Goal: Task Accomplishment & Management: Manage account settings

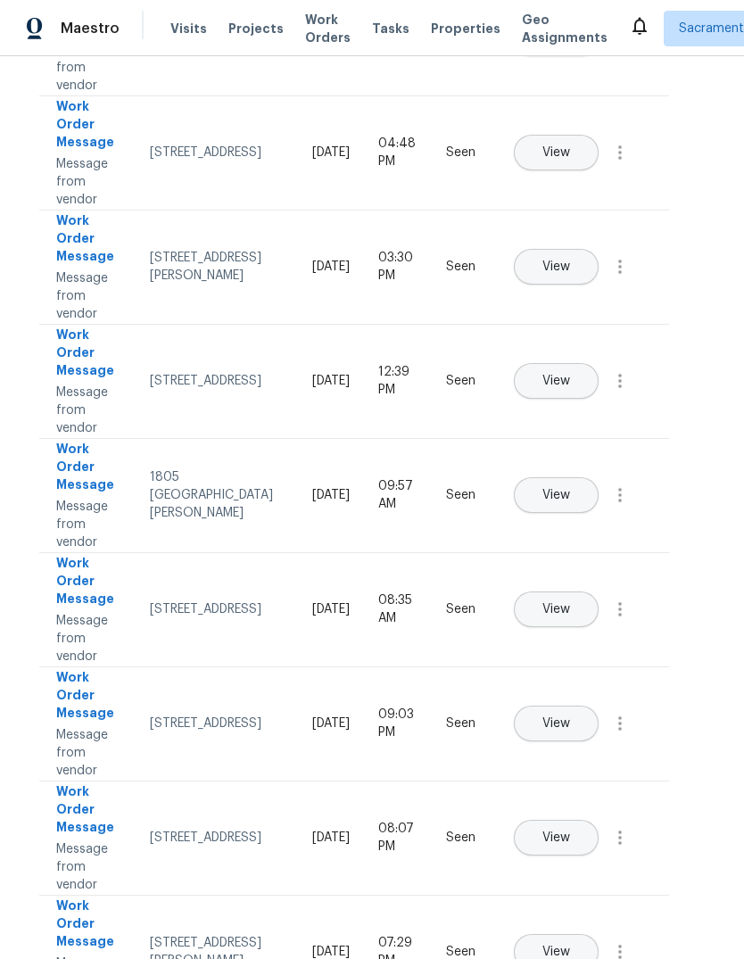
scroll to position [359, 18]
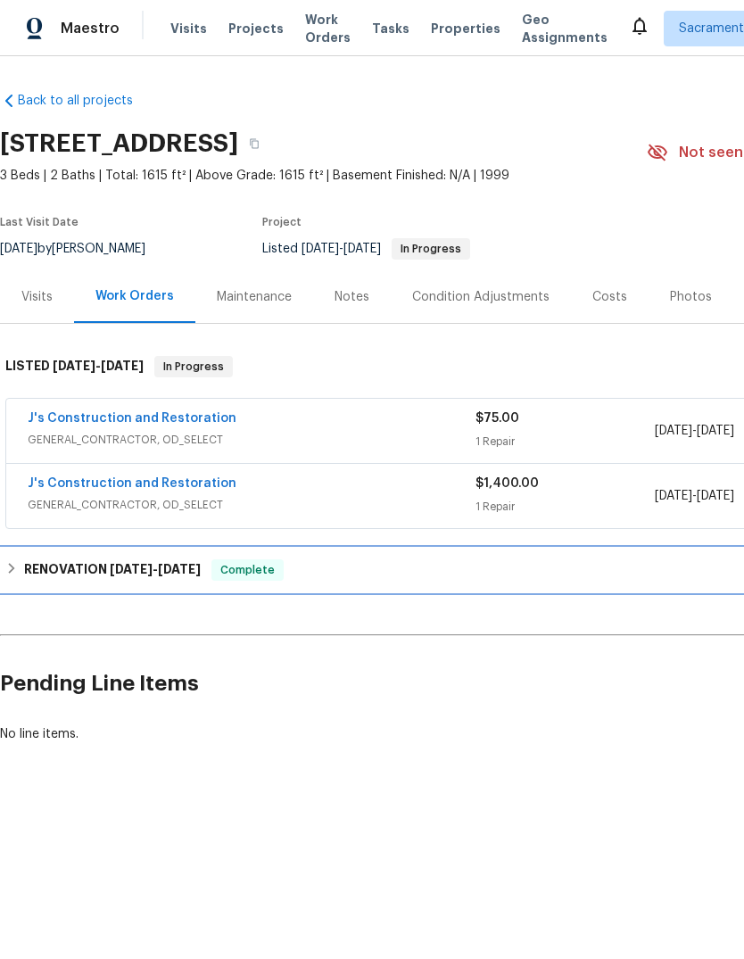
click at [135, 572] on span "9/23/25" at bounding box center [131, 569] width 43 height 12
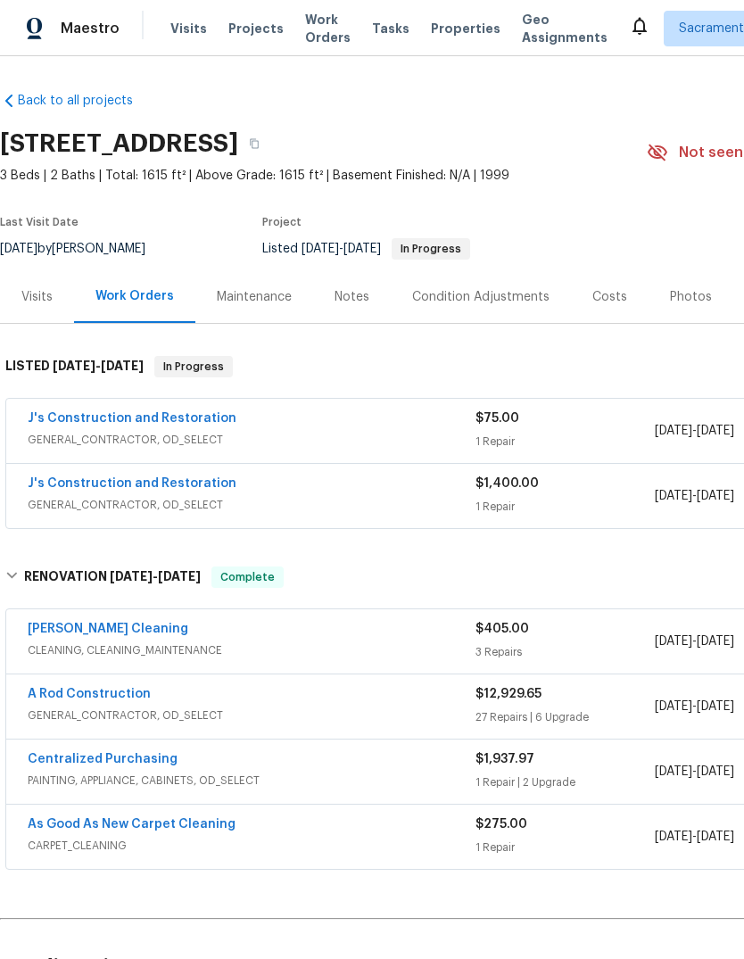
click at [136, 696] on link "A Rod Construction" at bounding box center [89, 694] width 123 height 12
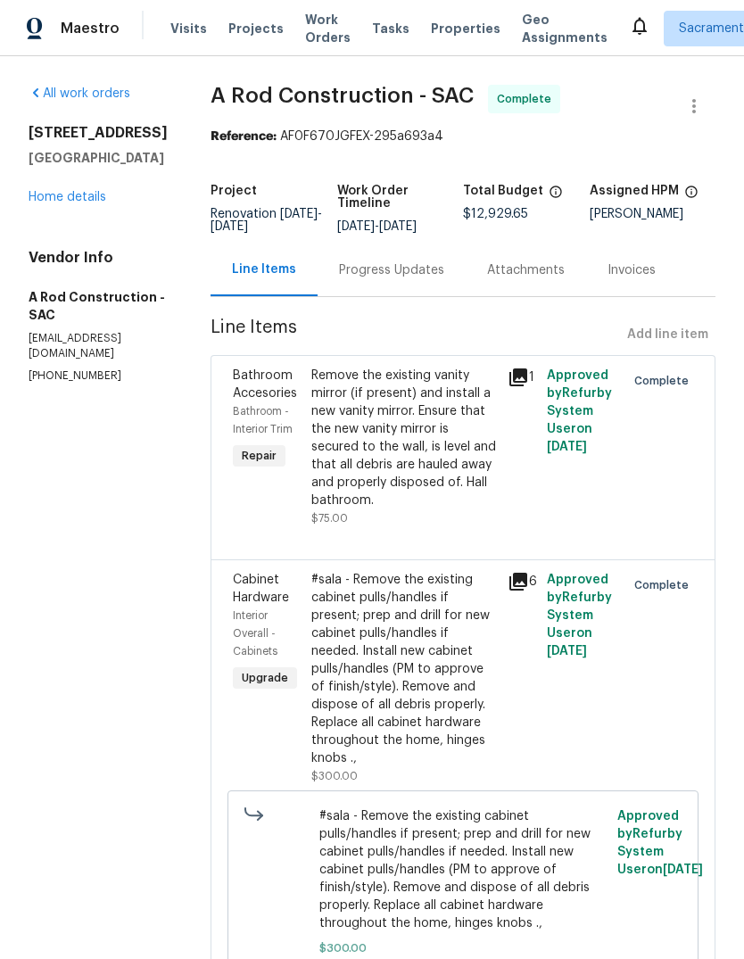
click at [82, 196] on link "Home details" at bounding box center [68, 197] width 78 height 12
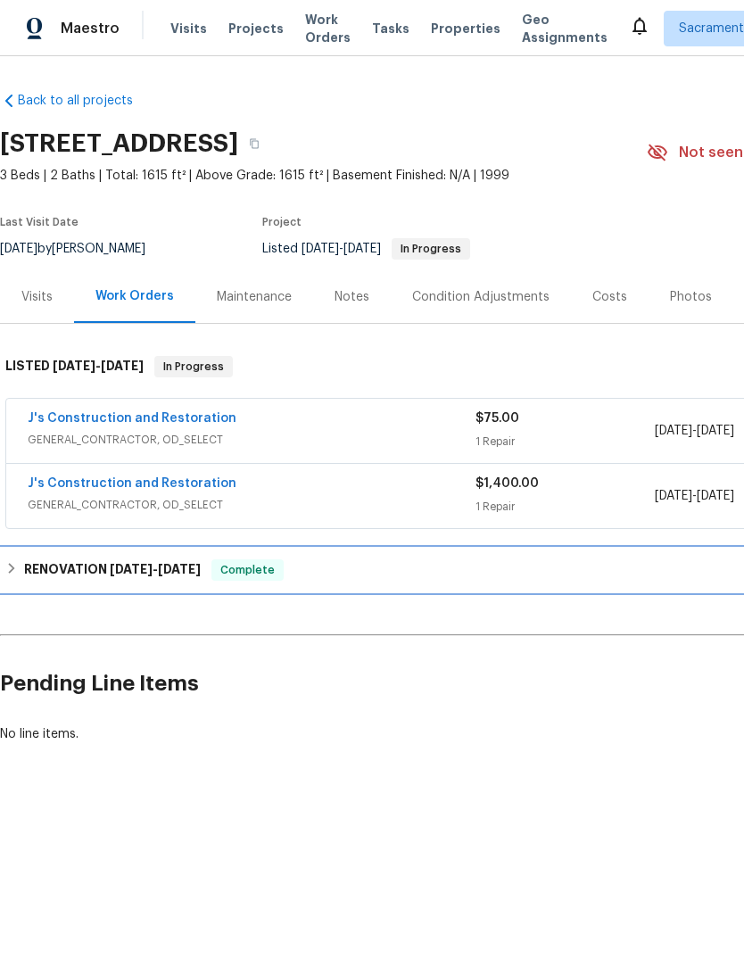
click at [136, 554] on div "RENOVATION 9/23/25 - 9/30/25 Complete" at bounding box center [504, 569] width 1008 height 43
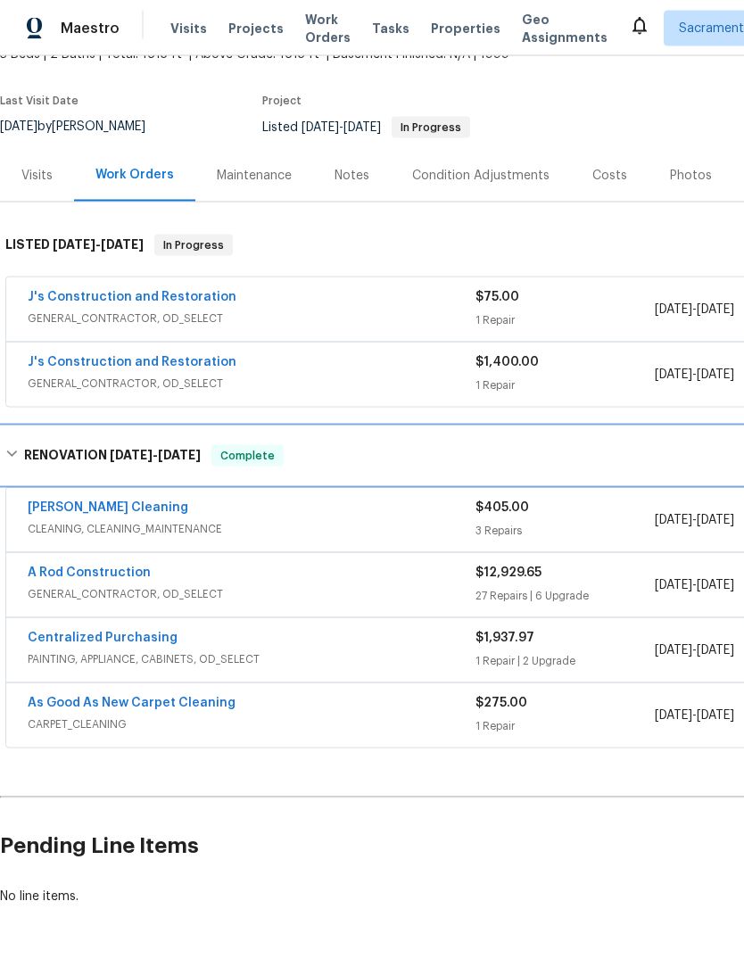
scroll to position [67, 0]
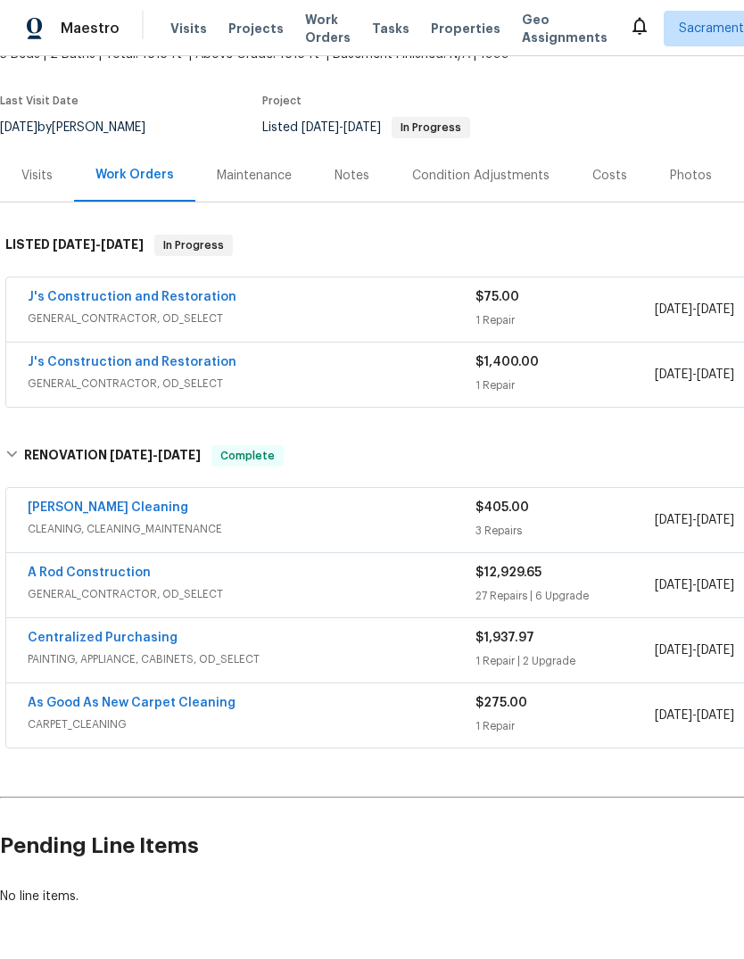
click at [59, 566] on link "A Rod Construction" at bounding box center [89, 572] width 123 height 12
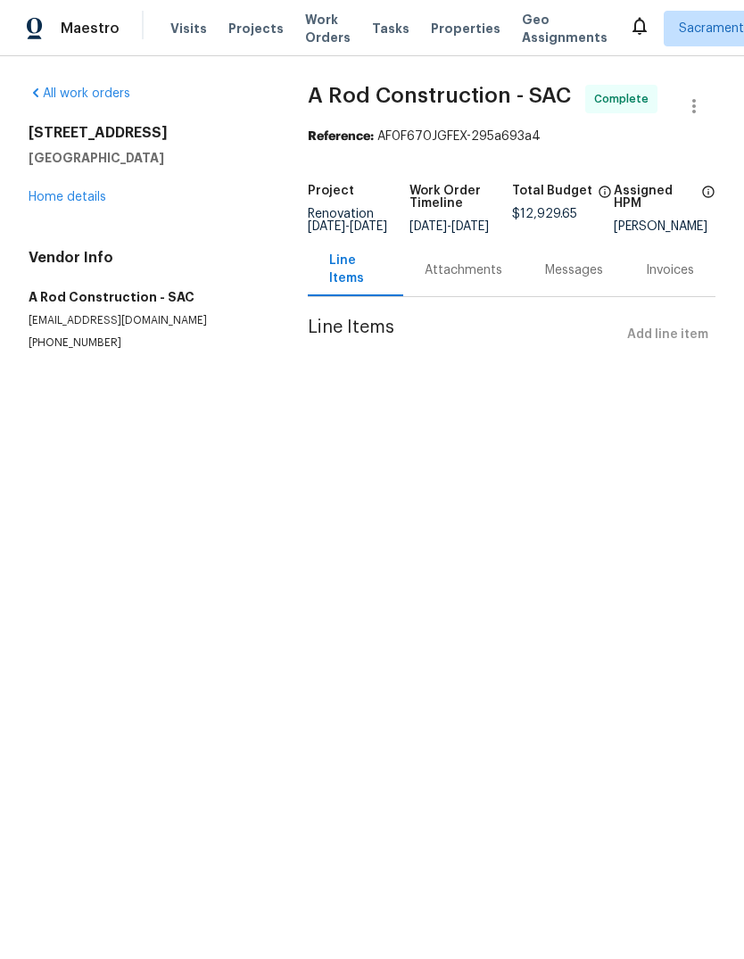
click at [63, 202] on link "Home details" at bounding box center [68, 197] width 78 height 12
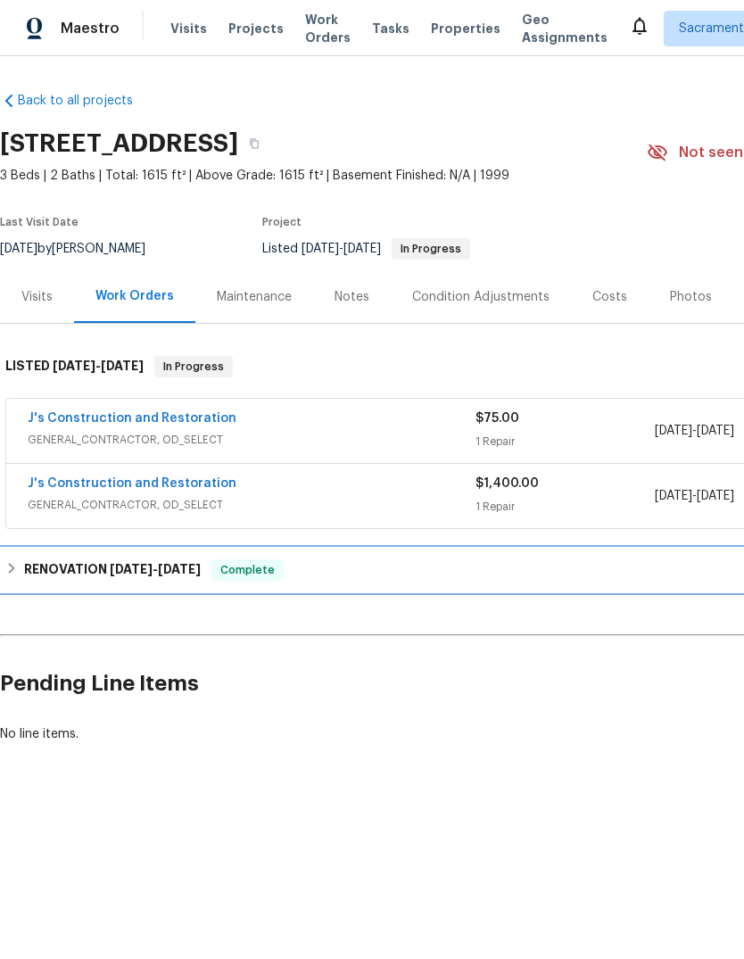
click at [38, 581] on div "RENOVATION 9/23/25 - 9/30/25 Complete" at bounding box center [504, 569] width 1008 height 43
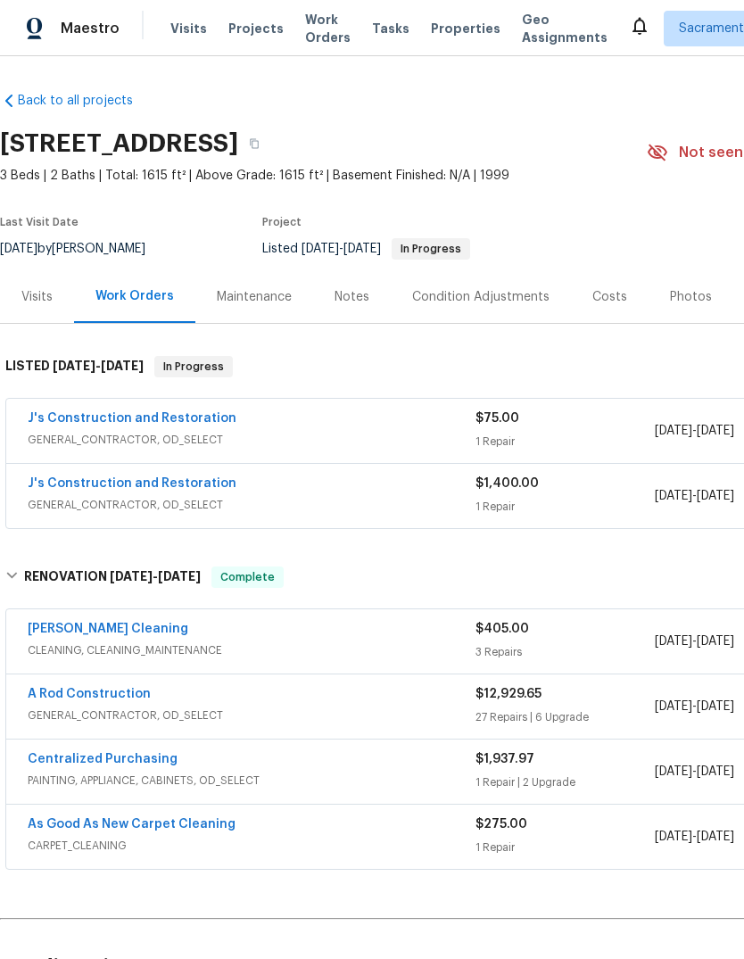
click at [46, 699] on link "A Rod Construction" at bounding box center [89, 694] width 123 height 12
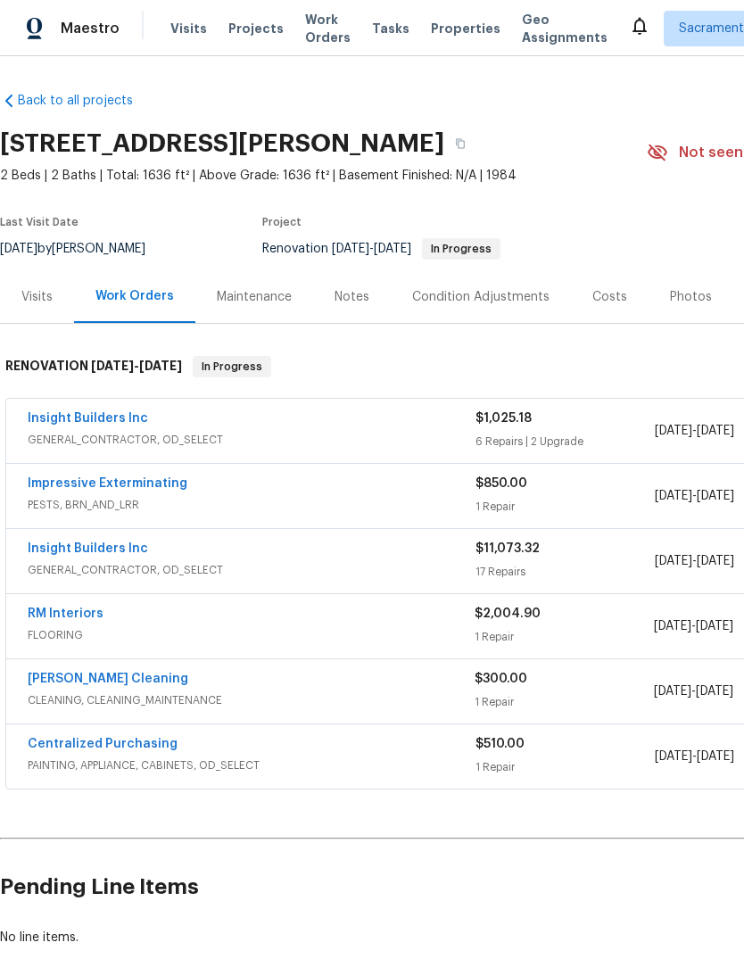
click at [46, 486] on link "Impressive Exterminating" at bounding box center [108, 483] width 160 height 12
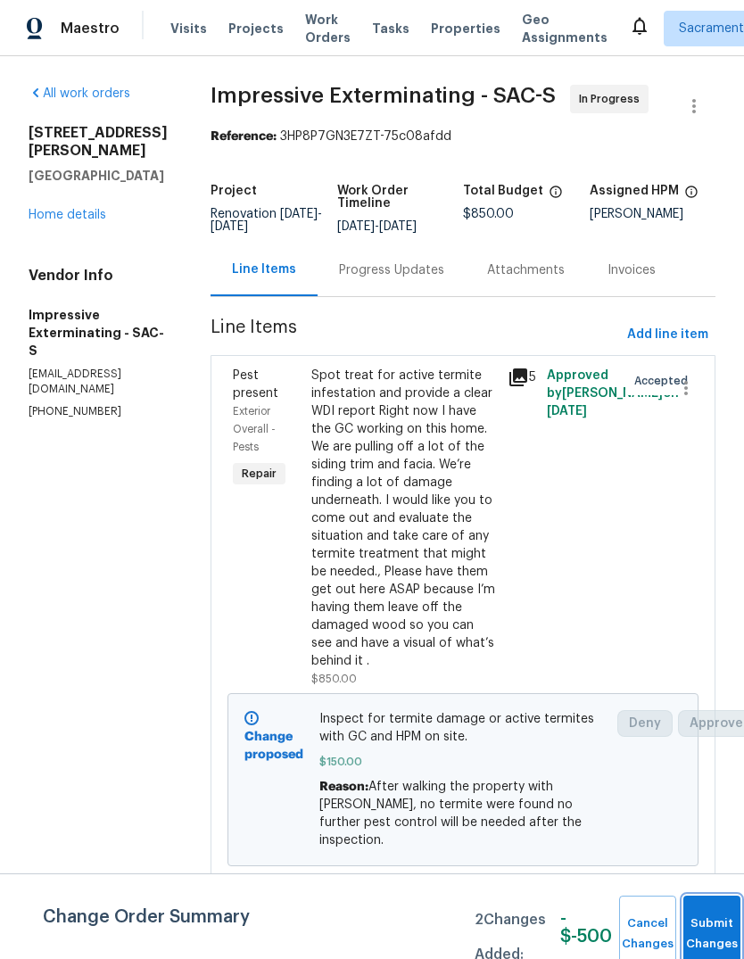
click at [718, 926] on button "Submit Changes" at bounding box center [711, 933] width 57 height 77
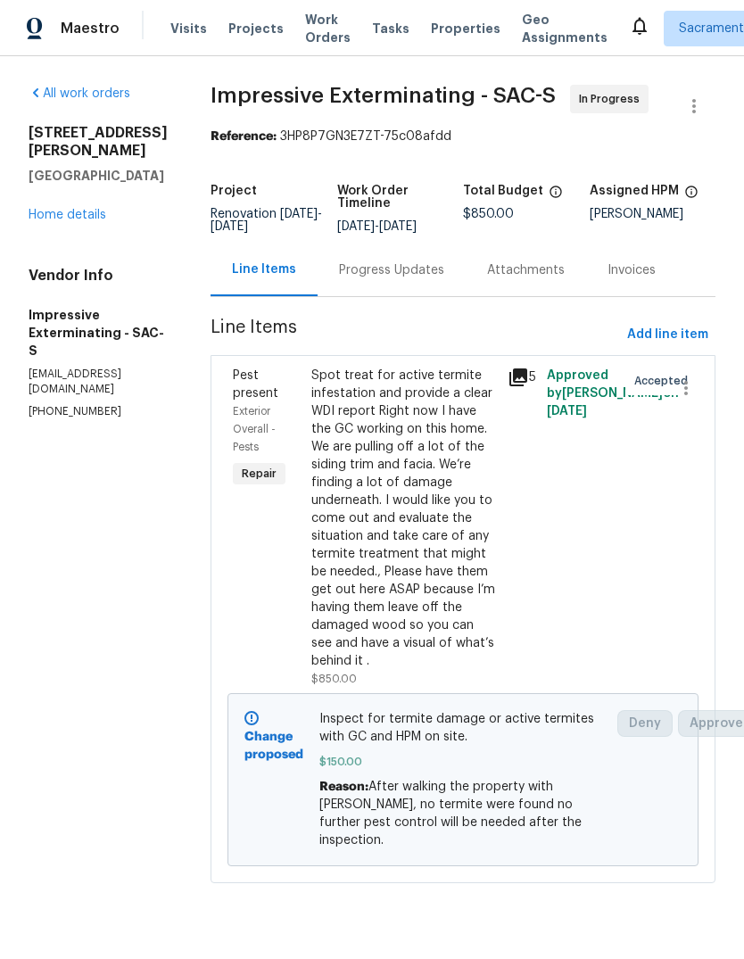
click at [710, 921] on div "All work orders 26 Marina Grande Ct Sacramento, CA 95831 Home details Vendor In…" at bounding box center [372, 494] width 744 height 877
click at [64, 209] on link "Home details" at bounding box center [68, 215] width 78 height 12
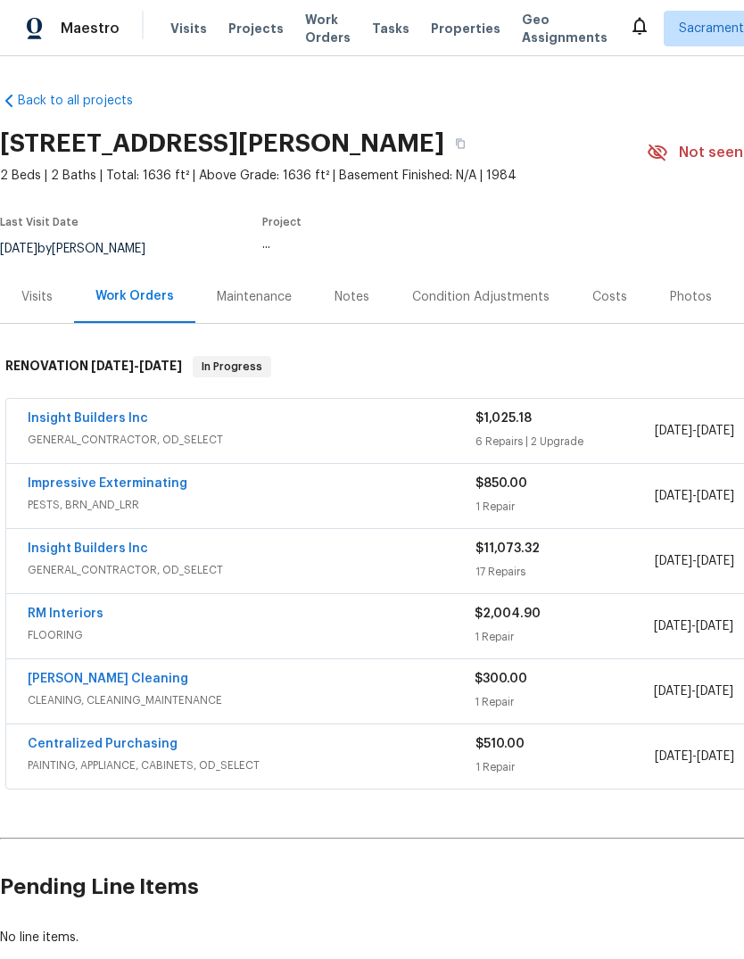
click at [70, 422] on link "Insight Builders Inc" at bounding box center [88, 418] width 120 height 12
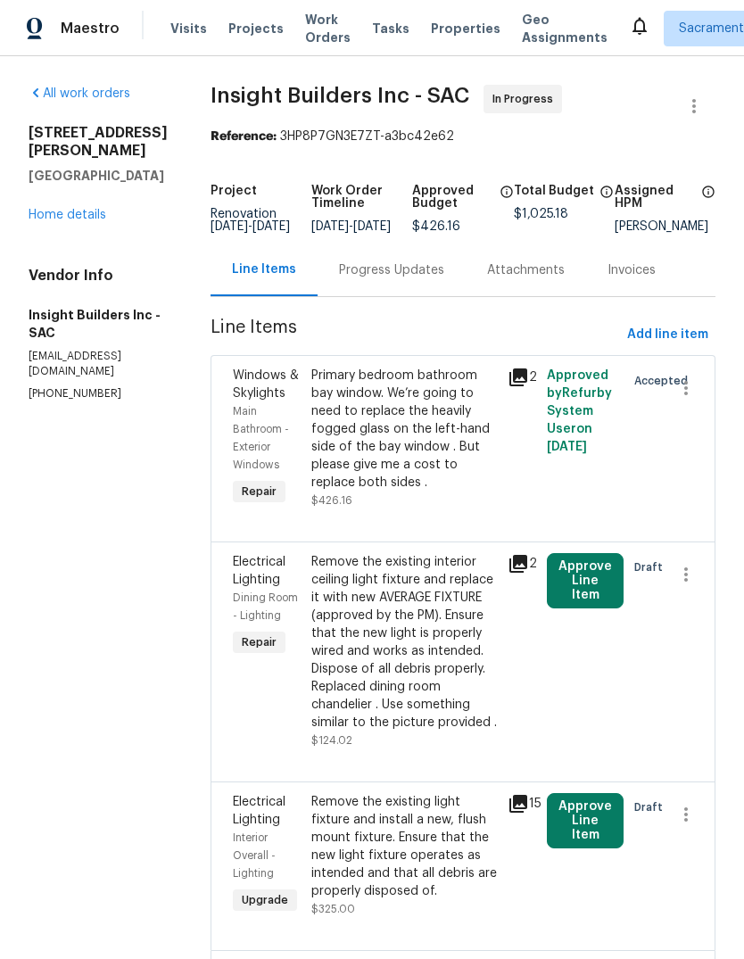
click at [62, 209] on link "Home details" at bounding box center [68, 215] width 78 height 12
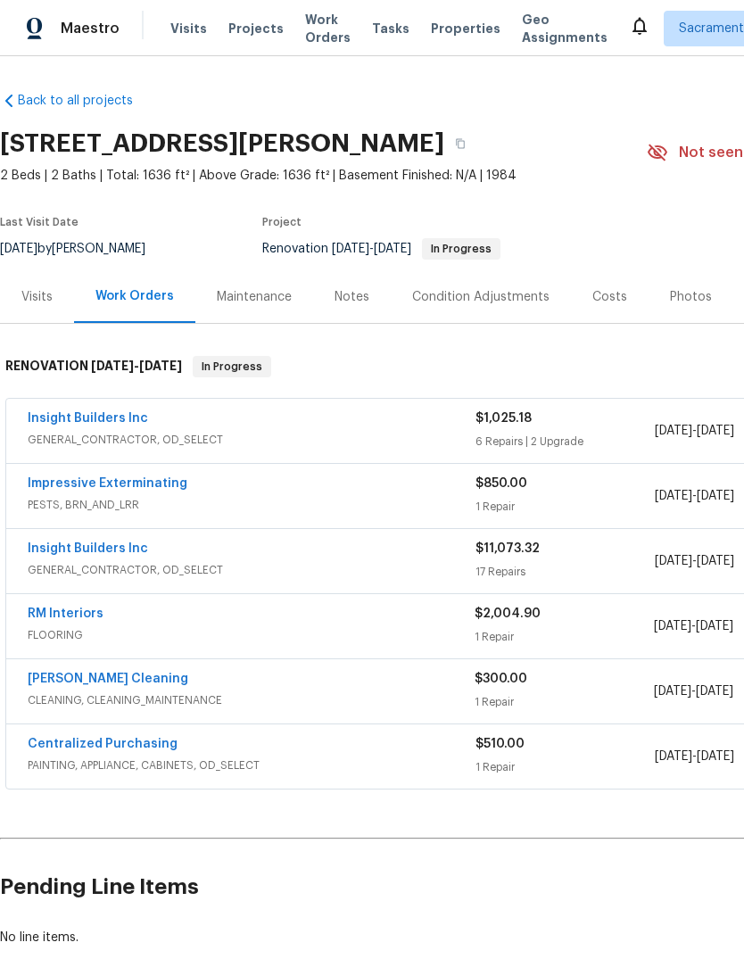
click at [53, 551] on link "Insight Builders Inc" at bounding box center [88, 548] width 120 height 12
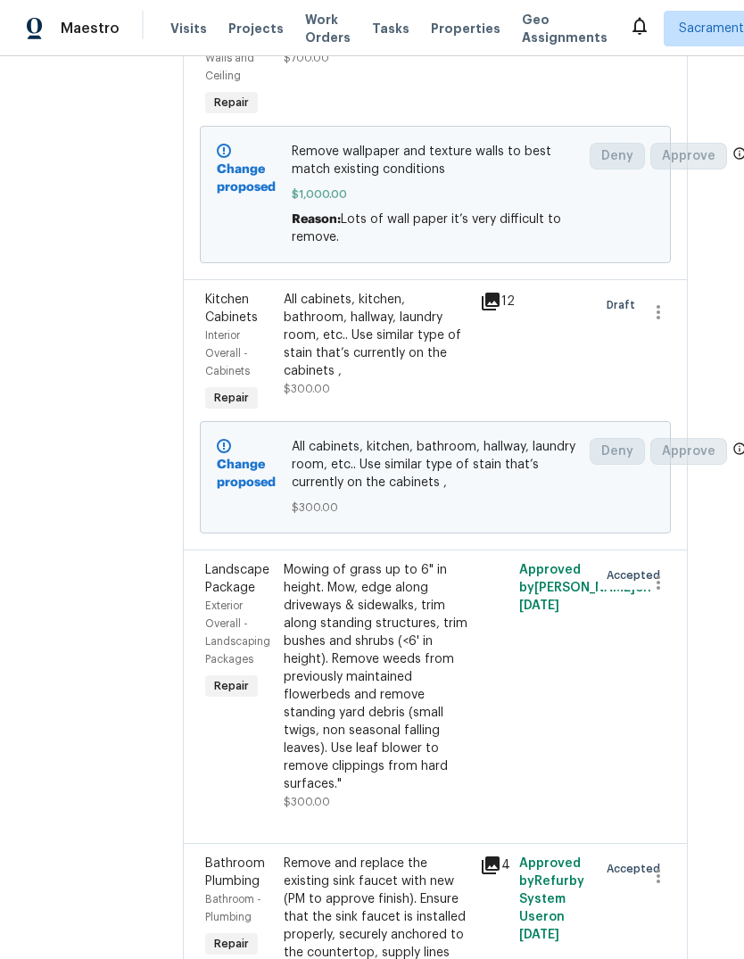
scroll to position [1633, 28]
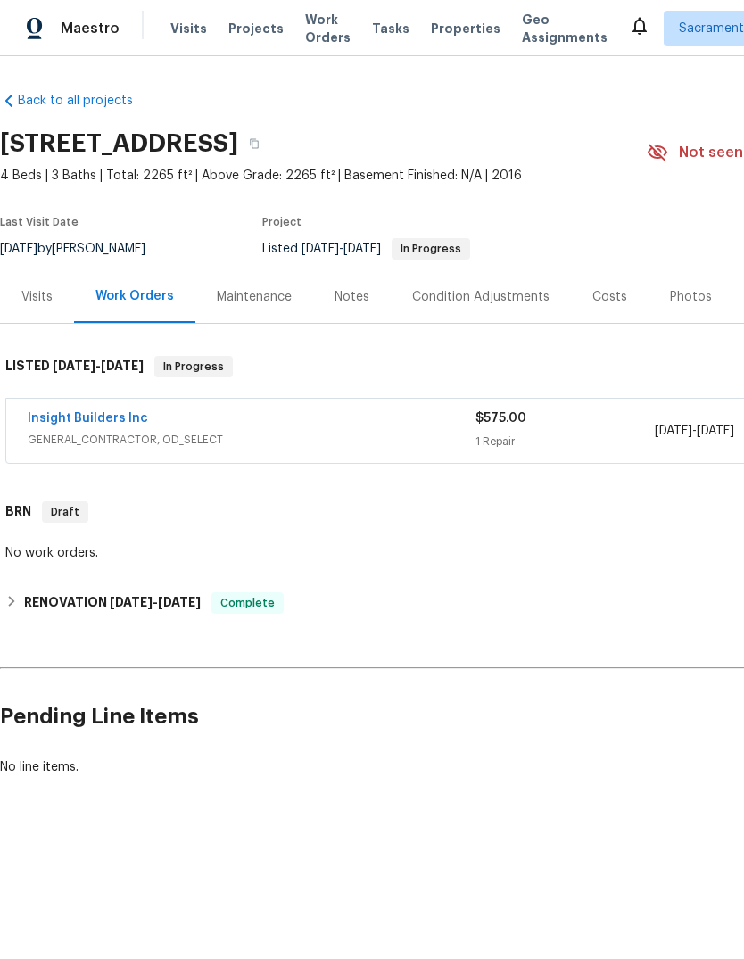
click at [72, 421] on link "Insight Builders Inc" at bounding box center [88, 418] width 120 height 12
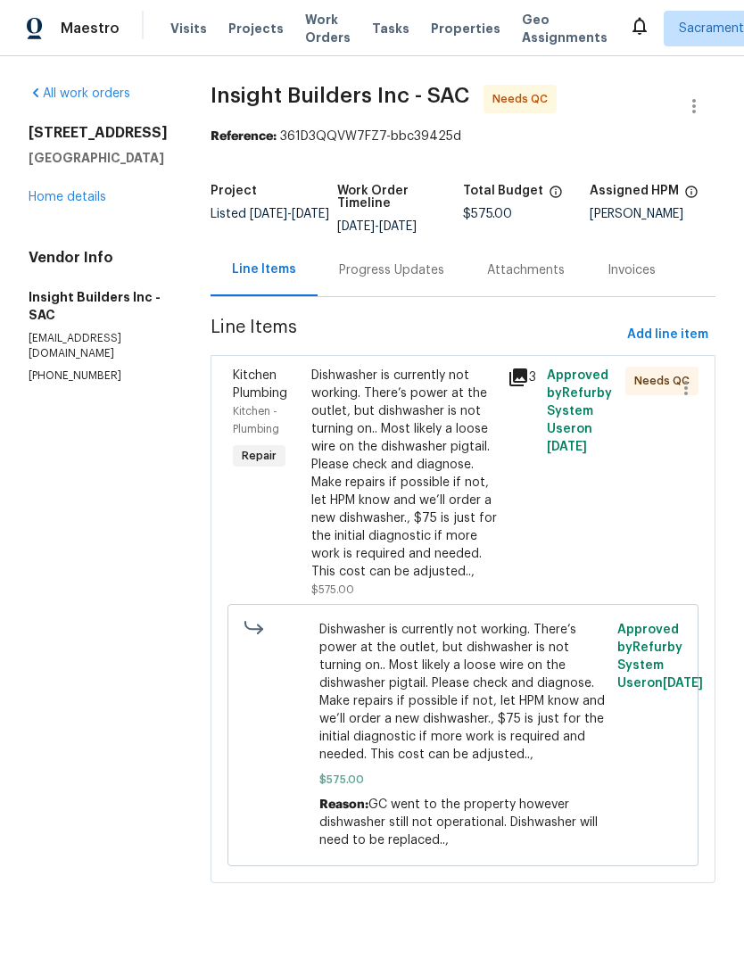
click at [415, 462] on div "Dishwasher is currently not working. There’s power at the outlet, but dishwashe…" at bounding box center [403, 473] width 185 height 214
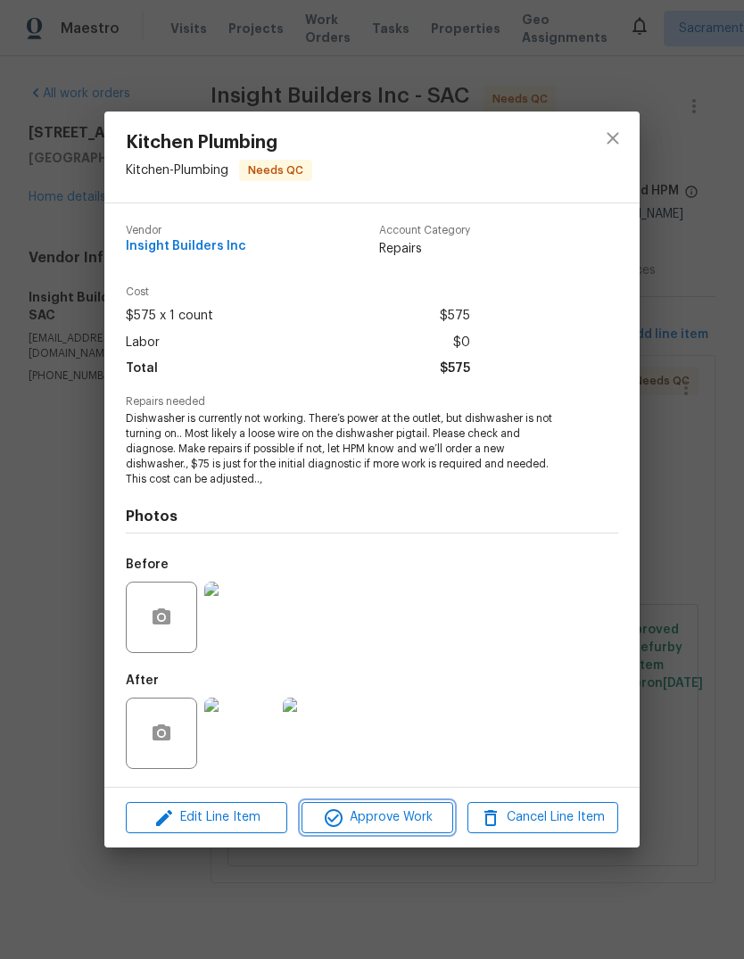
click at [399, 828] on span "Approve Work" at bounding box center [377, 817] width 140 height 22
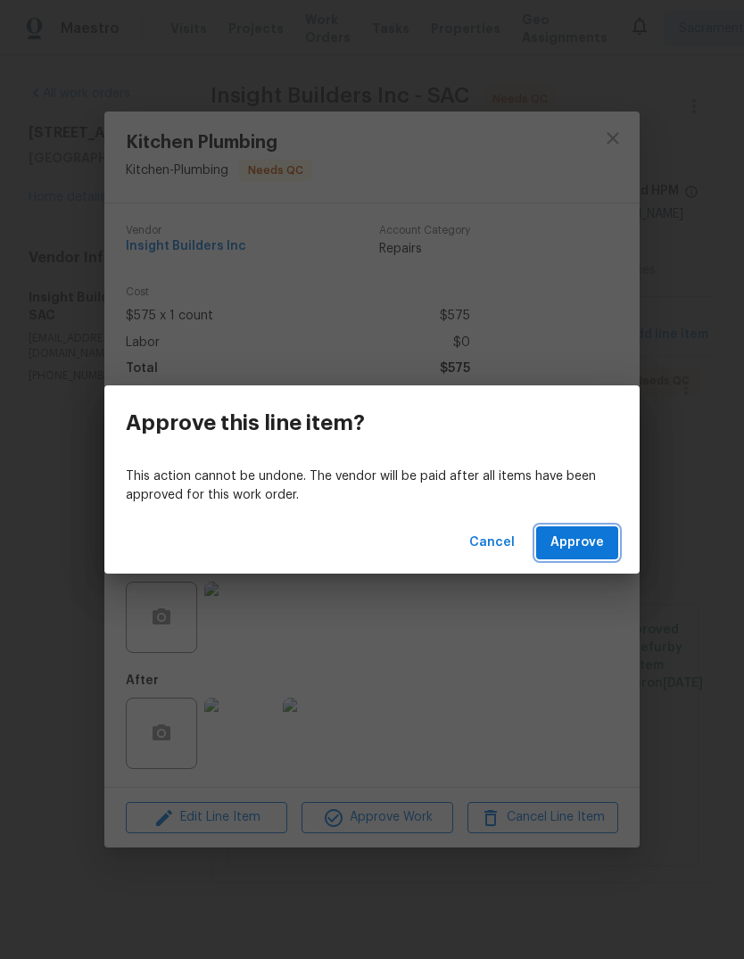
click at [589, 558] on button "Approve" at bounding box center [577, 542] width 82 height 33
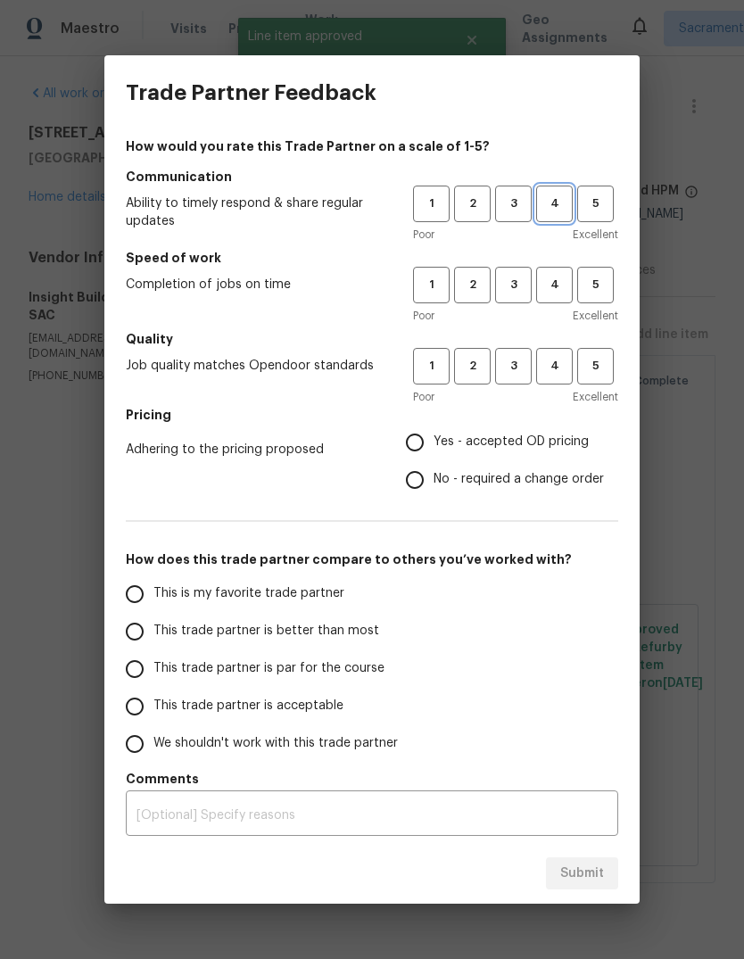
click at [556, 207] on span "4" at bounding box center [554, 204] width 33 height 21
click at [550, 282] on span "4" at bounding box center [554, 285] width 33 height 21
click at [552, 364] on span "4" at bounding box center [554, 366] width 33 height 21
click at [418, 442] on input "Yes - accepted OD pricing" at bounding box center [414, 442] width 37 height 37
radio input "true"
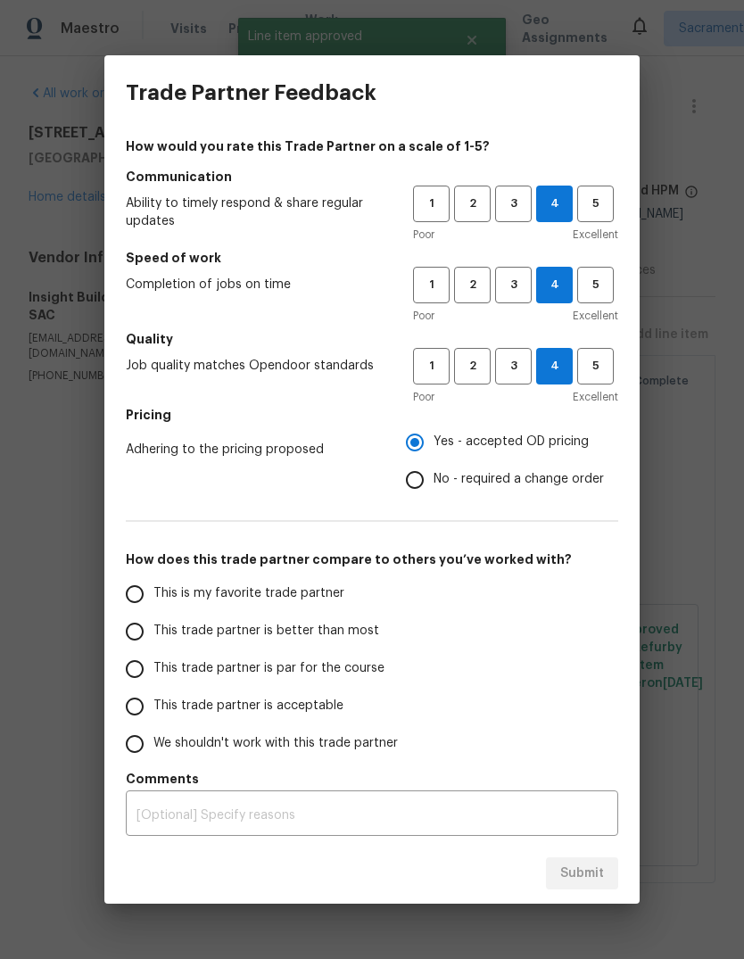
click at [121, 604] on input "This is my favorite trade partner" at bounding box center [134, 593] width 37 height 37
click at [584, 870] on span "Submit" at bounding box center [582, 873] width 44 height 22
radio input "true"
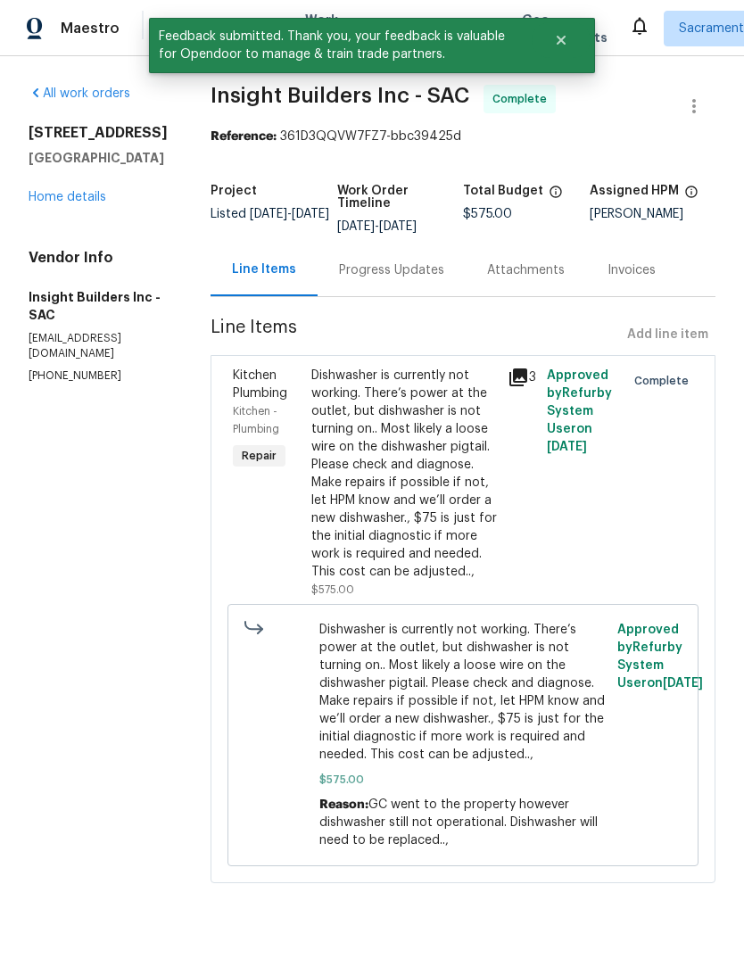
click at [62, 202] on link "Home details" at bounding box center [68, 197] width 78 height 12
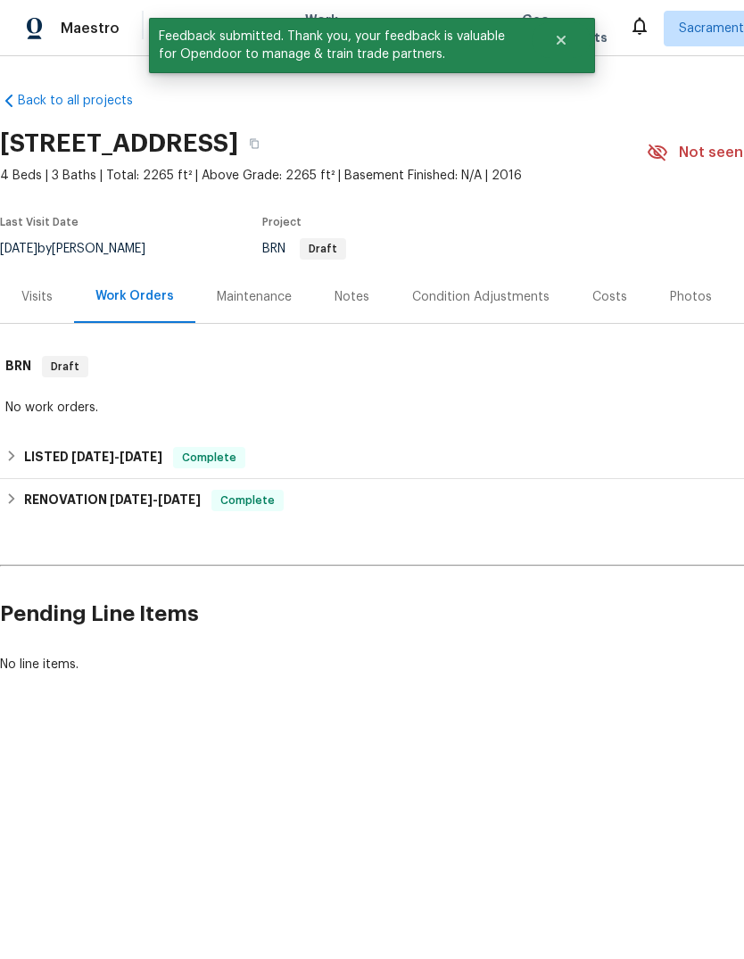
click at [363, 292] on div "Notes" at bounding box center [351, 297] width 35 height 18
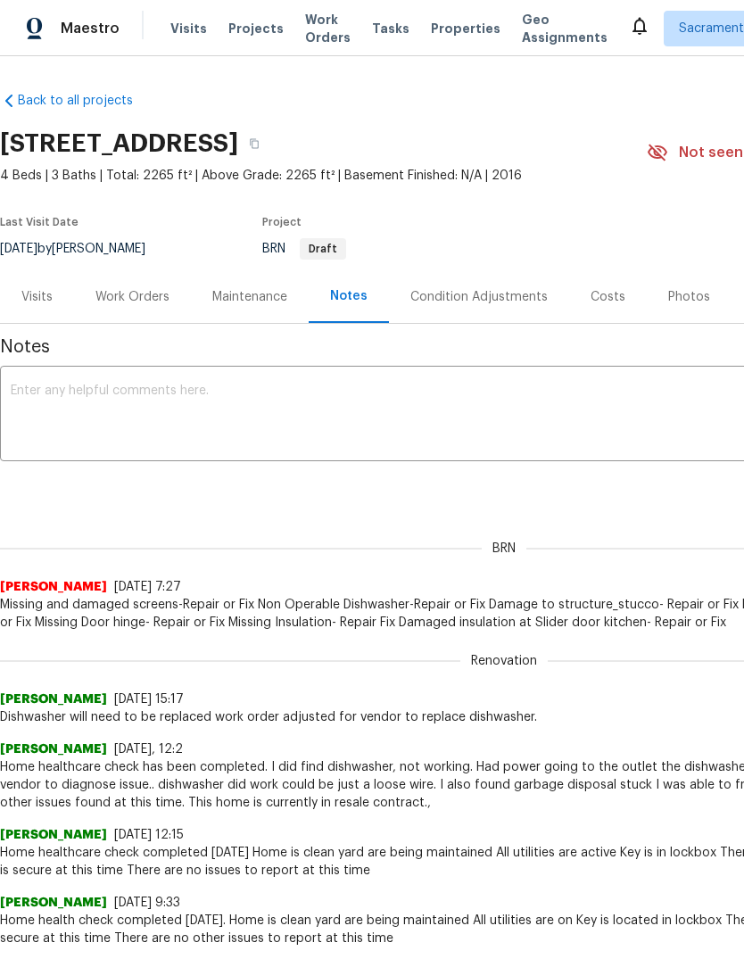
click at [80, 407] on textarea at bounding box center [504, 415] width 986 height 62
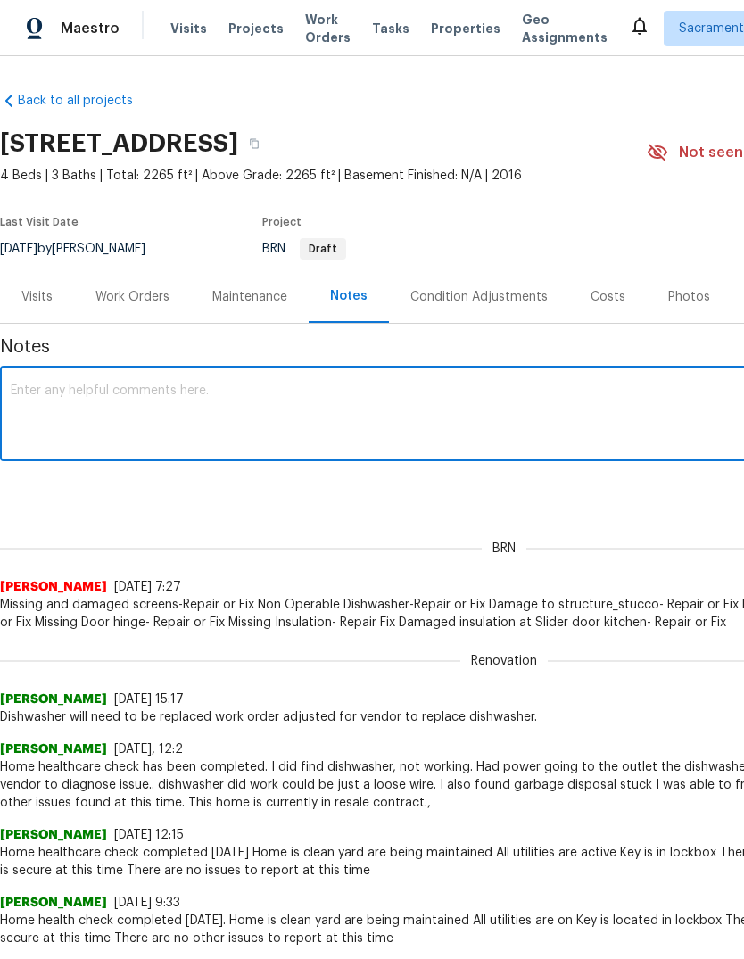
click at [95, 408] on textarea at bounding box center [504, 415] width 986 height 62
paste textarea "Home health check completed today Also come by just make sure the dishwasher wa…"
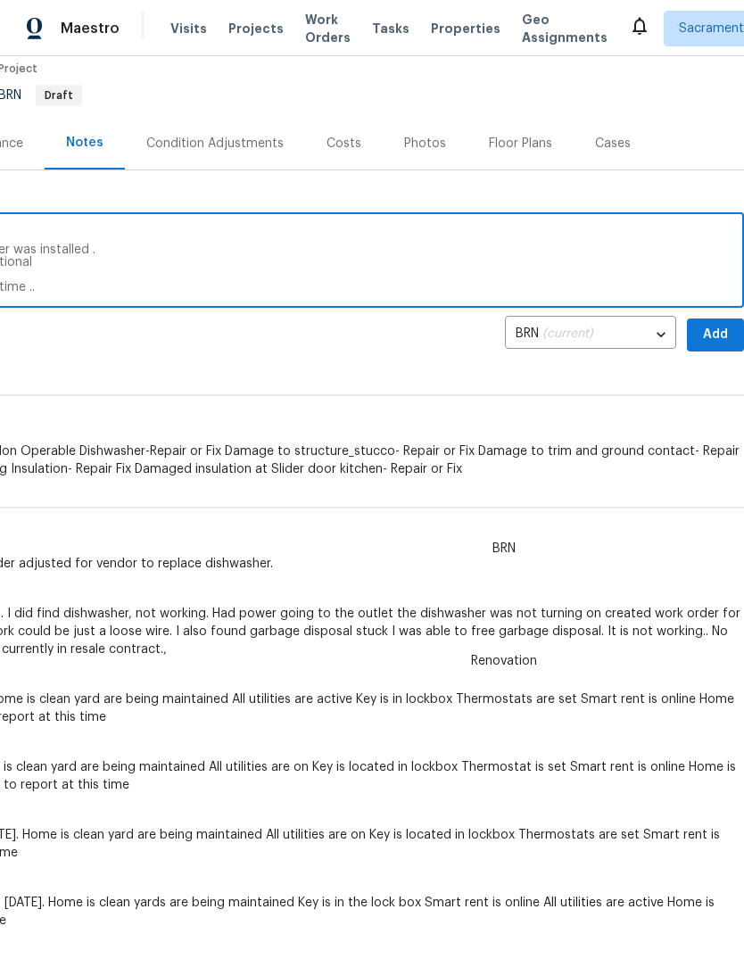
scroll to position [153, 264]
type textarea "Home health check completed today Also come by just make sure the dishwasher wa…"
click at [713, 342] on span "Add" at bounding box center [715, 335] width 29 height 22
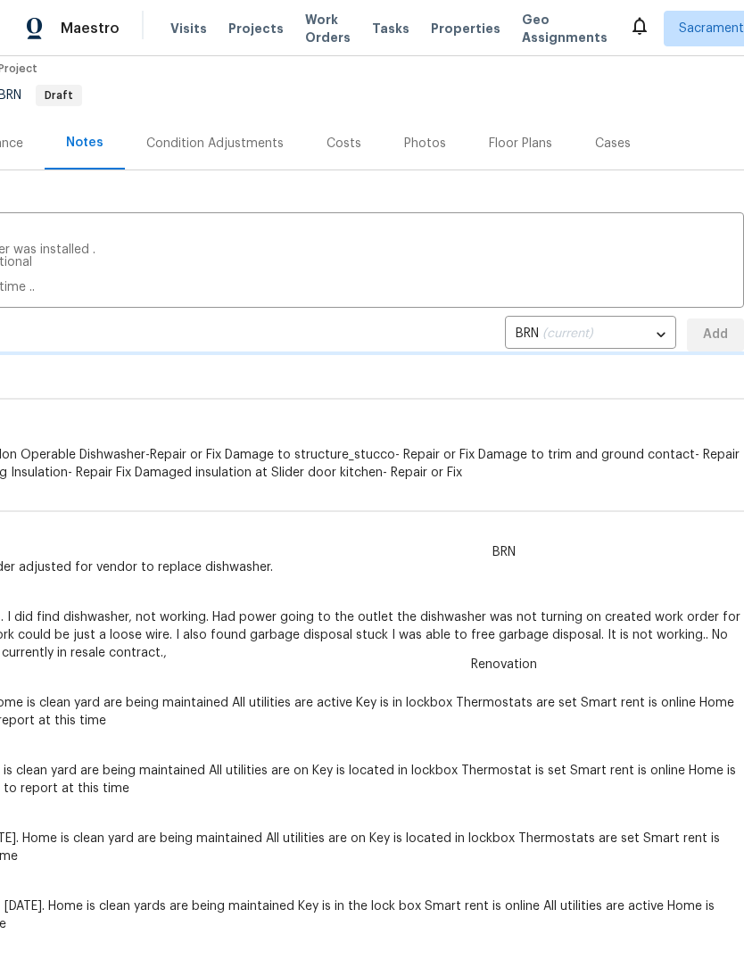
click at [713, 342] on div "BRN (current) b2f17b68-5a39-4474-85aa-91eff4b18fd1 ​ Add" at bounding box center [240, 334] width 1008 height 33
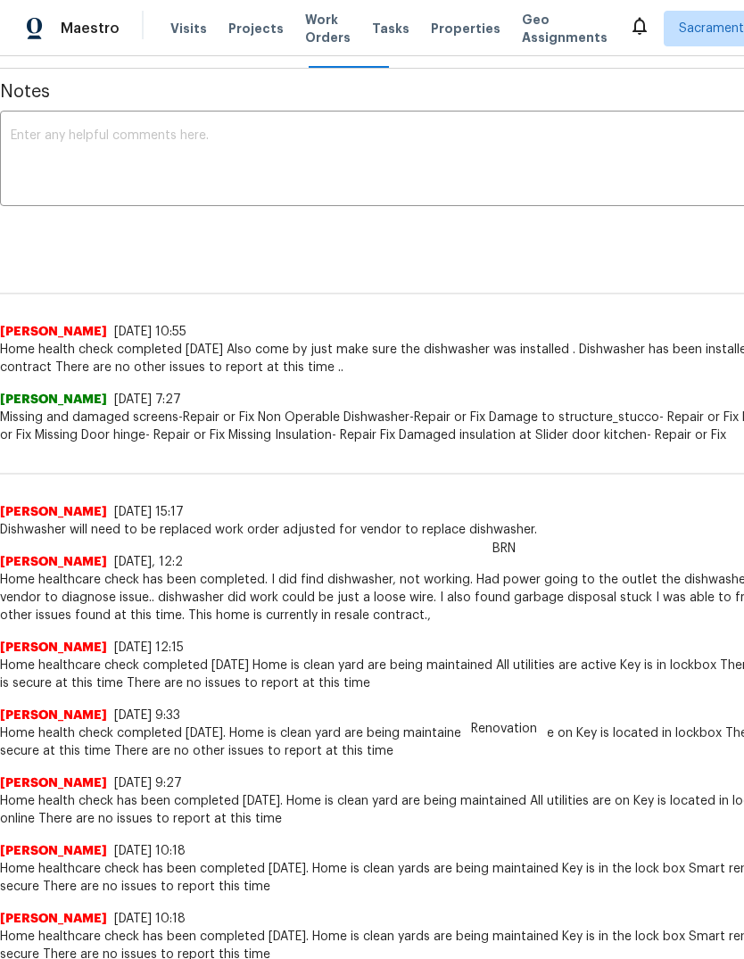
scroll to position [257, 0]
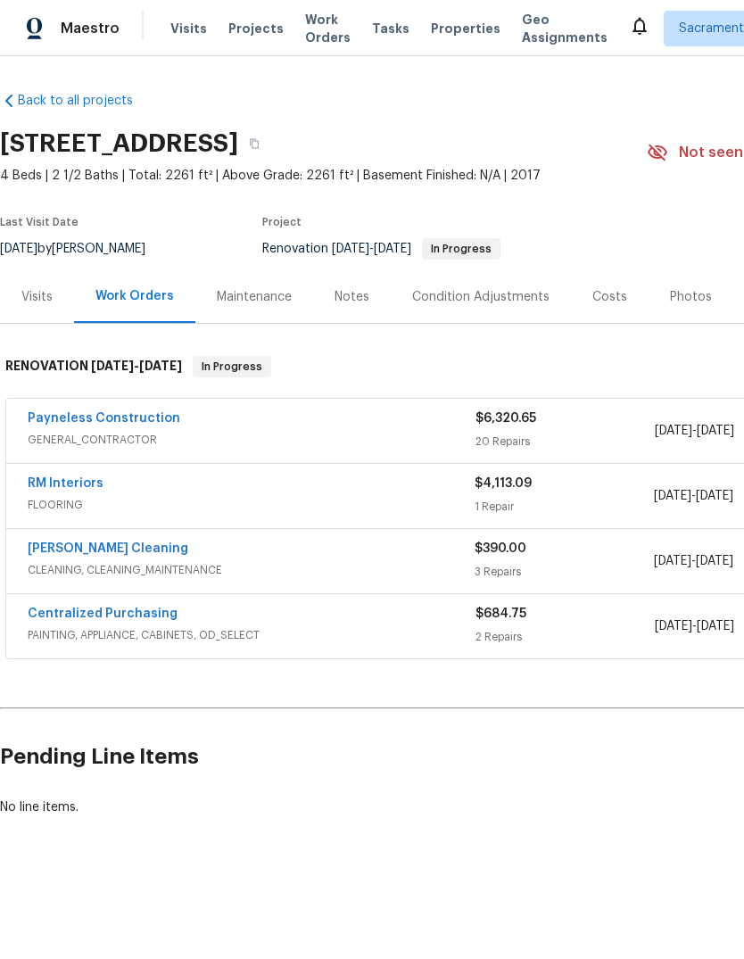
click at [49, 484] on link "RM Interiors" at bounding box center [66, 483] width 76 height 12
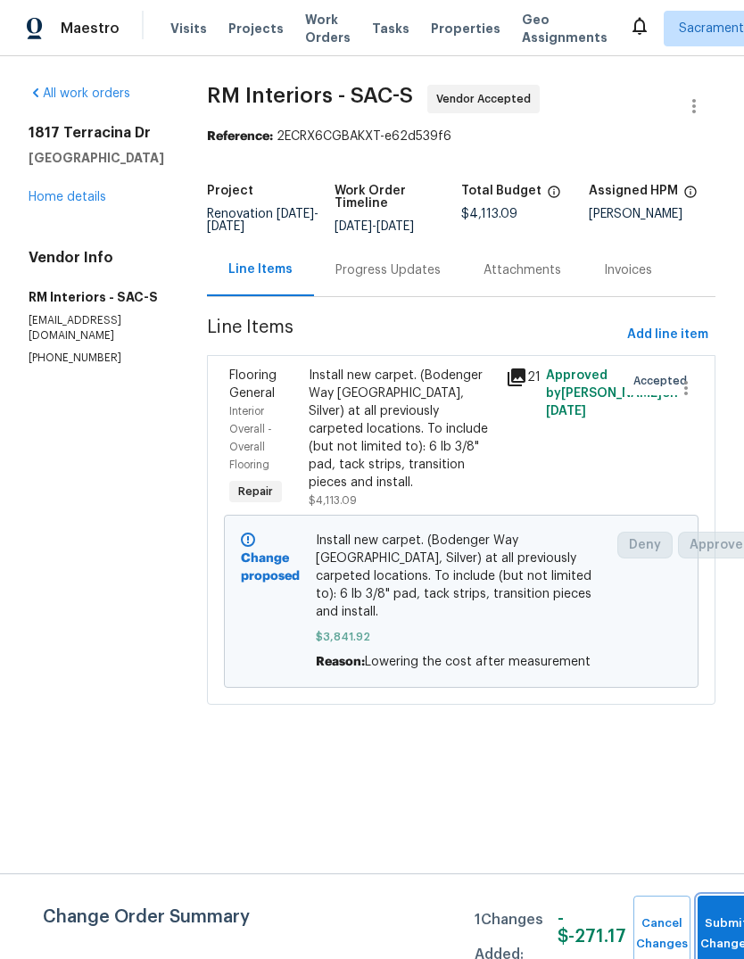
click at [717, 927] on button "Submit Changes" at bounding box center [725, 933] width 57 height 77
